Goal: Find specific page/section: Find specific page/section

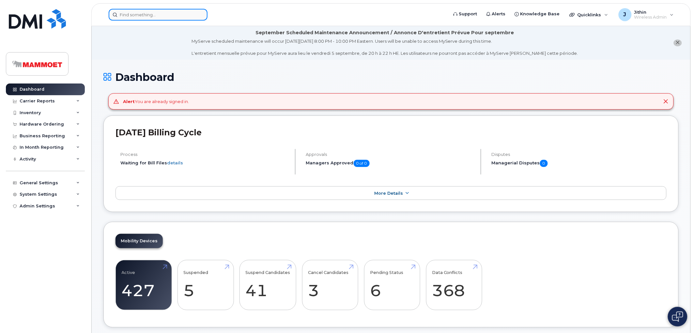
click at [154, 17] on input at bounding box center [158, 15] width 99 height 12
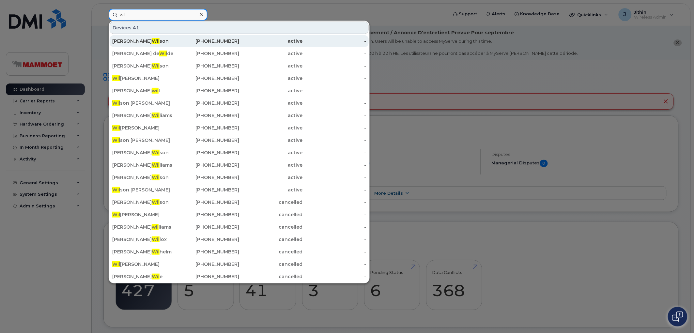
type input "wil"
click at [119, 38] on div "[PERSON_NAME] son" at bounding box center [144, 41] width 64 height 7
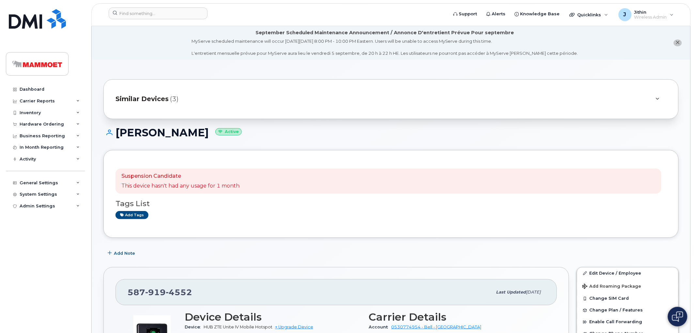
click at [144, 97] on span "Similar Devices" at bounding box center [141, 98] width 53 height 9
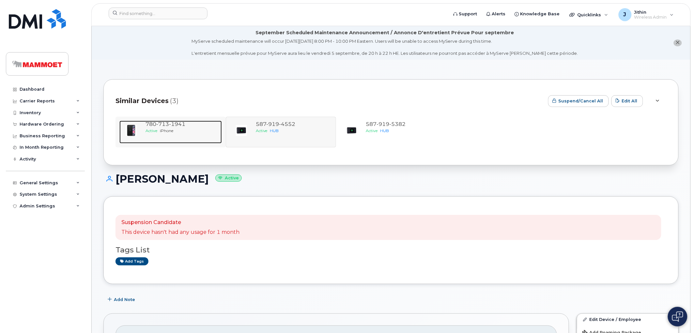
click at [169, 126] on span "713" at bounding box center [177, 124] width 16 height 6
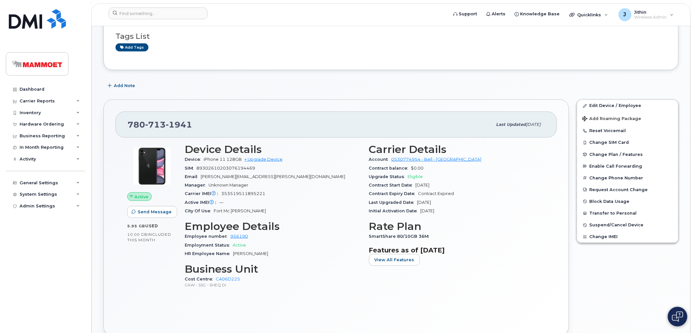
scroll to position [145, 0]
